Goal: Task Accomplishment & Management: Manage account settings

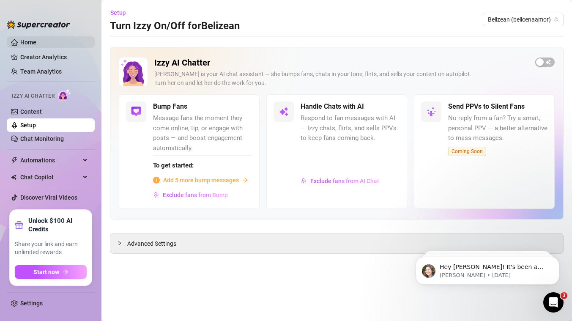
click at [36, 44] on link "Home" at bounding box center [28, 42] width 16 height 7
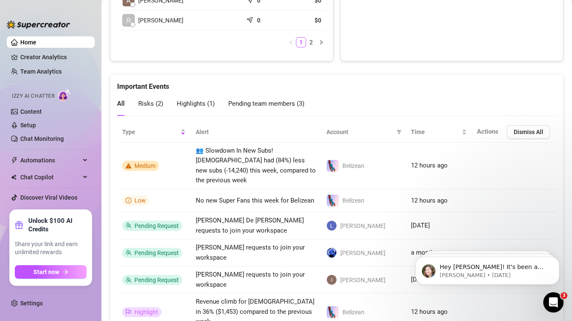
scroll to position [541, 0]
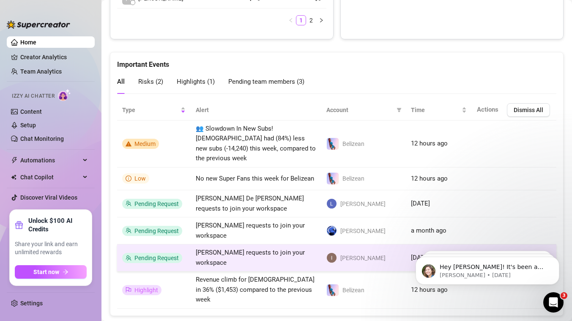
click at [258, 252] on td "[PERSON_NAME] requests to join your workspace" at bounding box center [256, 258] width 131 height 27
click at [314, 245] on td "[PERSON_NAME] requests to join your workspace" at bounding box center [256, 258] width 131 height 27
click at [335, 253] on img at bounding box center [332, 258] width 10 height 10
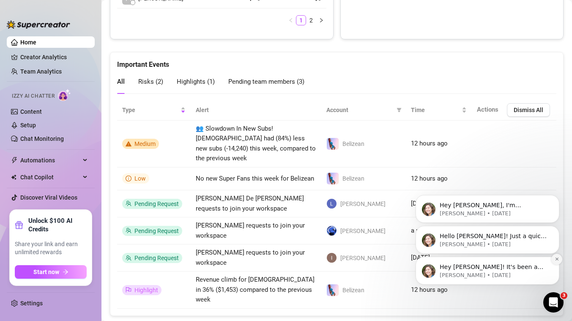
click at [556, 258] on icon "Dismiss notification" at bounding box center [556, 259] width 3 height 3
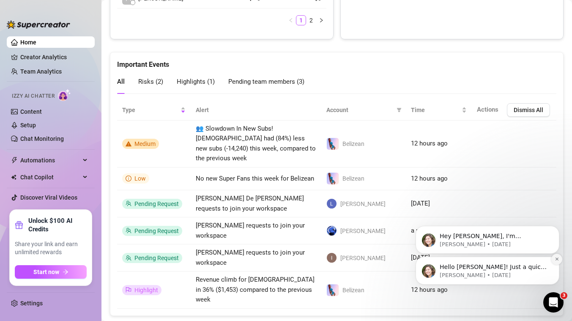
click at [555, 260] on icon "Dismiss notification" at bounding box center [556, 259] width 3 height 3
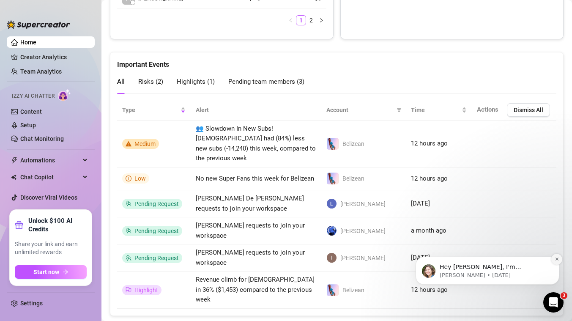
click at [556, 260] on icon "Dismiss notification" at bounding box center [557, 259] width 5 height 5
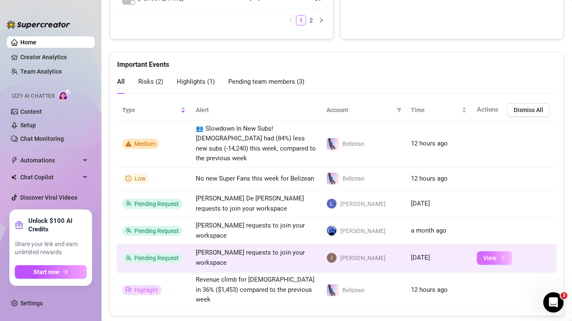
click at [490, 255] on span "View" at bounding box center [490, 258] width 13 height 7
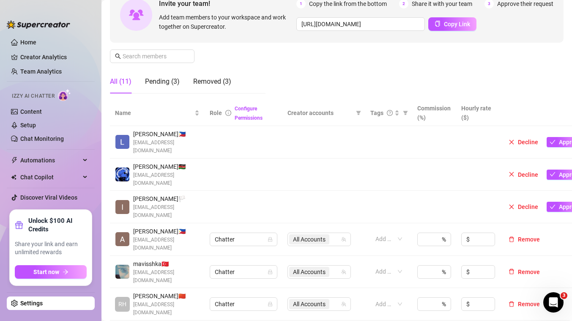
scroll to position [93, 0]
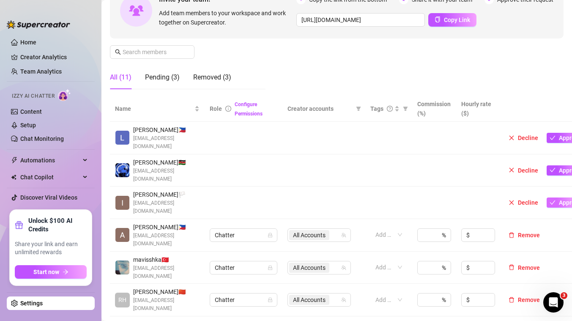
click at [552, 200] on icon "check" at bounding box center [553, 203] width 6 height 6
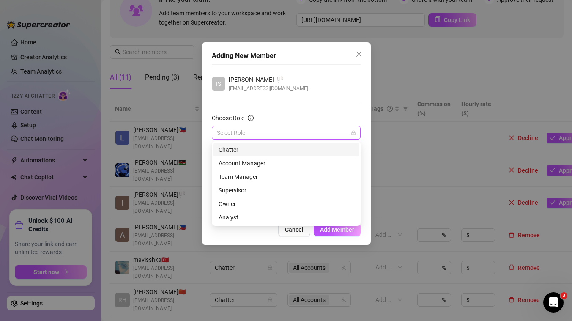
click at [297, 139] on div "Select Role" at bounding box center [286, 133] width 149 height 14
click at [273, 152] on div "Chatter" at bounding box center [286, 149] width 135 height 9
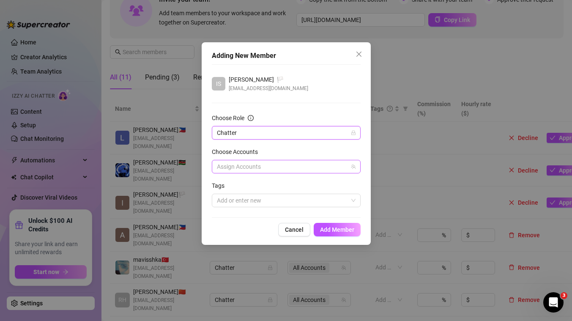
click at [301, 166] on div at bounding box center [282, 167] width 137 height 12
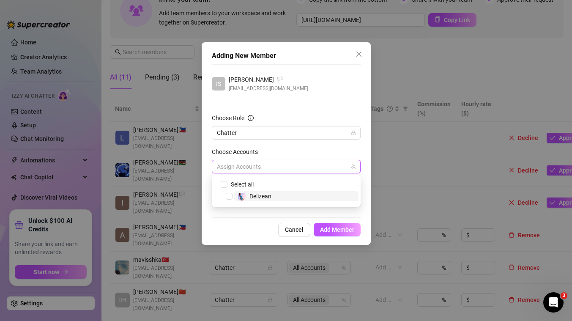
click at [275, 195] on span "Belizean" at bounding box center [296, 196] width 124 height 10
checkbox input "true"
click at [248, 228] on div "Cancel Add Member" at bounding box center [286, 230] width 149 height 14
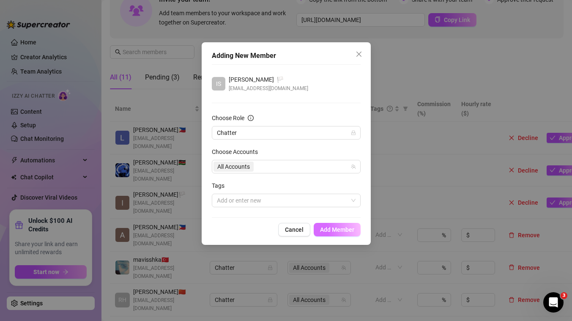
click at [339, 234] on button "Add Member" at bounding box center [337, 230] width 47 height 14
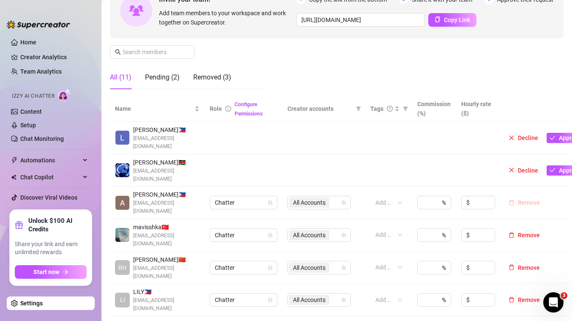
click at [509, 200] on icon "delete" at bounding box center [512, 203] width 6 height 6
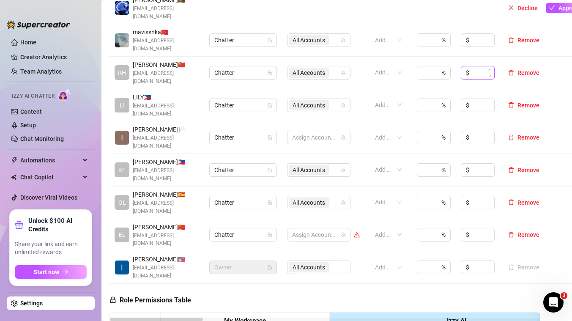
scroll to position [257, 0]
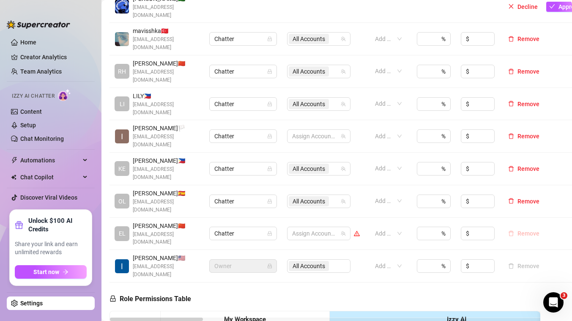
click at [522, 230] on span "Remove" at bounding box center [529, 233] width 22 height 7
